Goal: Navigation & Orientation: Find specific page/section

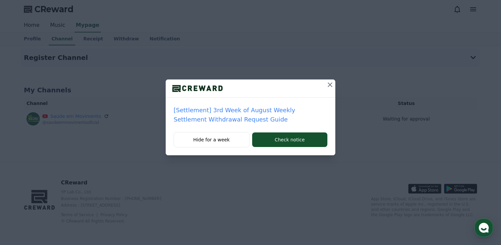
click at [329, 86] on icon at bounding box center [330, 85] width 8 height 8
click at [329, 87] on icon at bounding box center [330, 85] width 8 height 8
